Goal: Task Accomplishment & Management: Complete application form

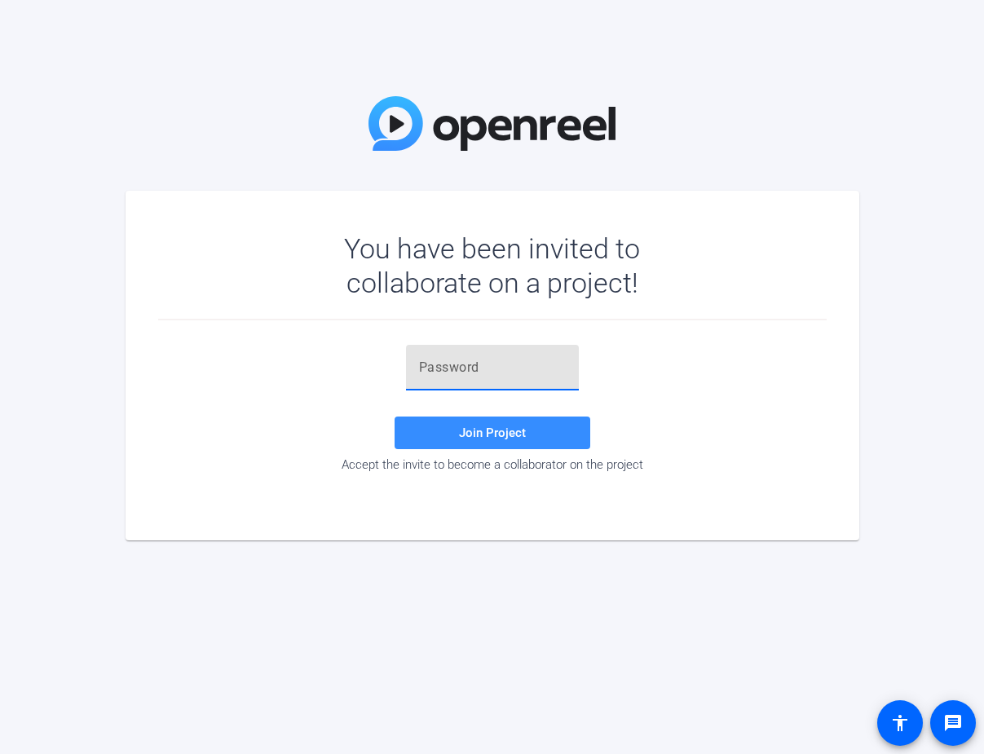
click at [426, 371] on input "text" at bounding box center [492, 368] width 147 height 20
type input "P#1tJu"
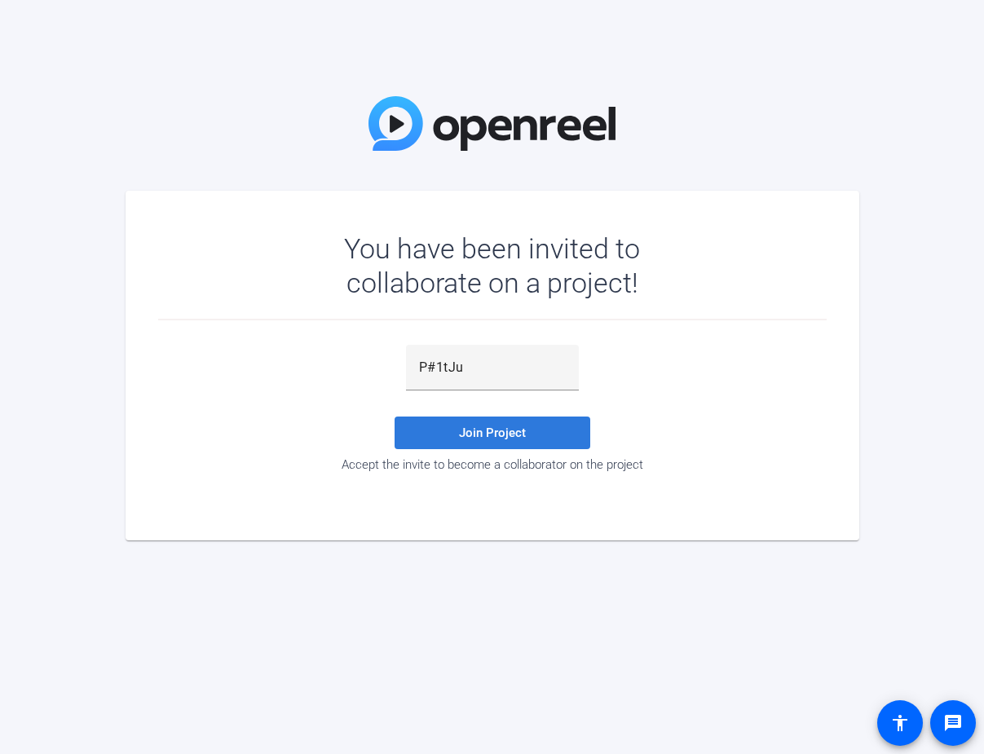
click at [481, 429] on span "Join Project" at bounding box center [492, 433] width 67 height 15
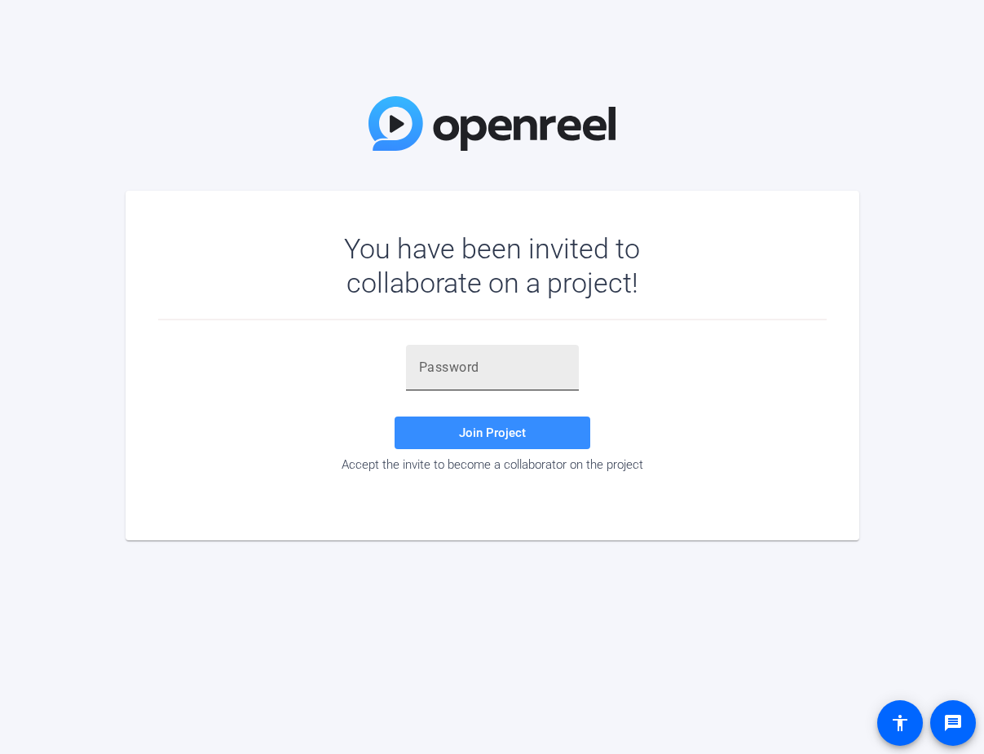
click at [430, 366] on input "text" at bounding box center [492, 368] width 147 height 20
type input "P#1tJu"
click at [472, 431] on span "Join Project" at bounding box center [492, 433] width 67 height 15
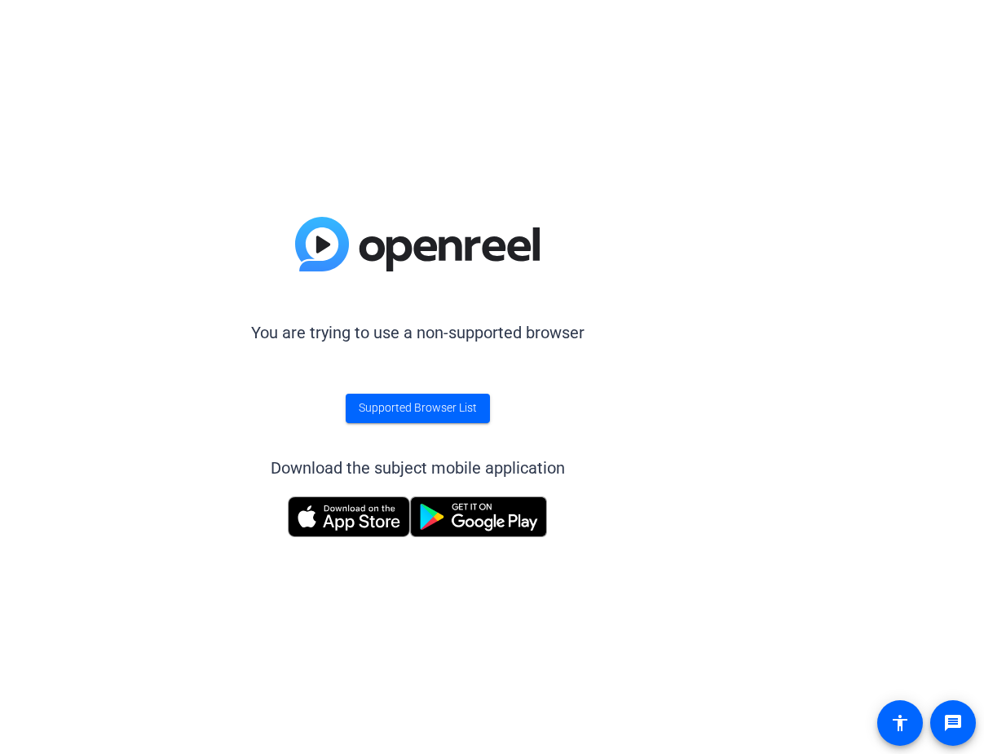
click at [340, 515] on img at bounding box center [349, 517] width 122 height 41
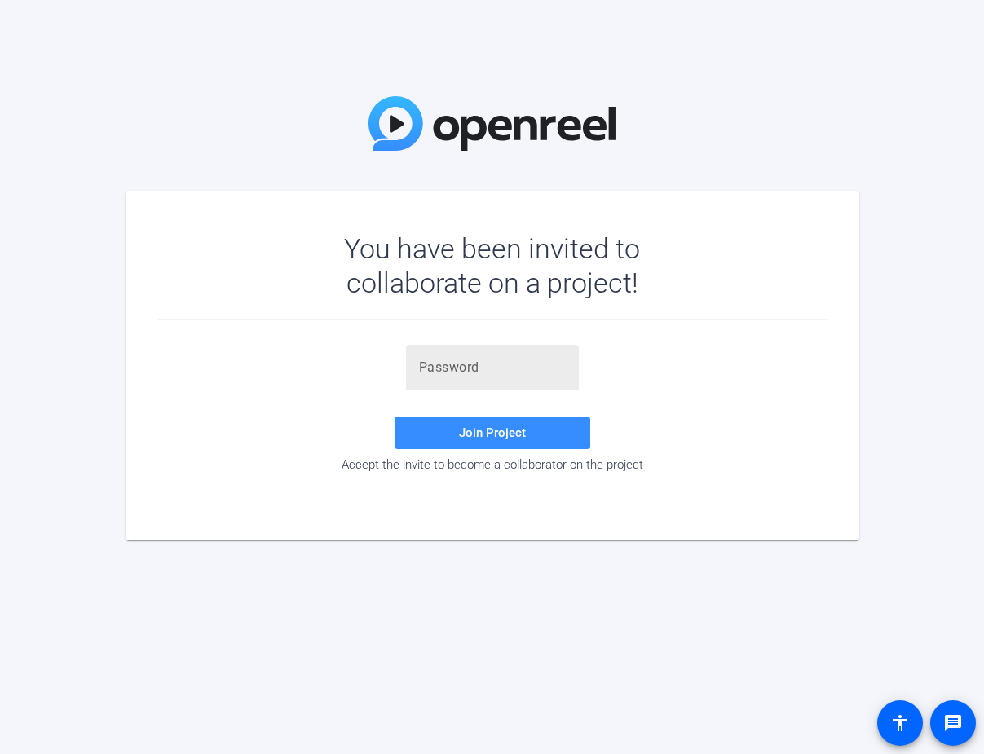
click at [445, 367] on input "text" at bounding box center [492, 368] width 147 height 20
paste input "P#1tJu"
type input "P#1tJu"
click at [436, 431] on span at bounding box center [493, 432] width 196 height 39
